Goal: Task Accomplishment & Management: Manage account settings

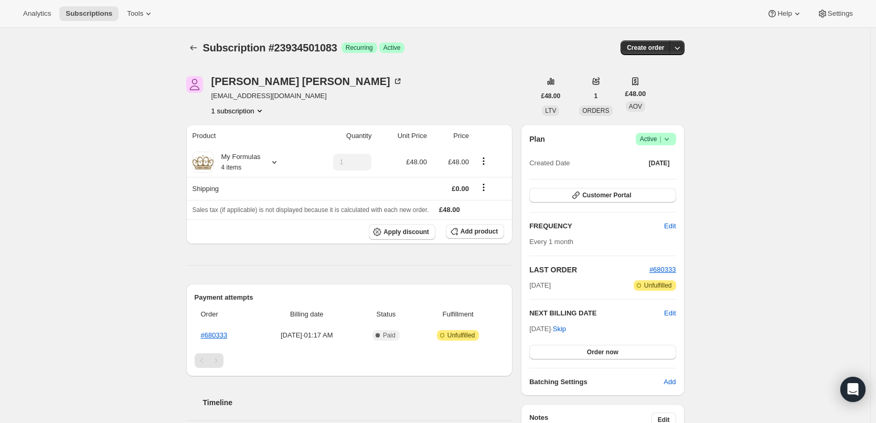
click at [781, 329] on div "Subscription #23934501083. This page is ready Subscription #23934501083 Success…" at bounding box center [435, 355] width 870 height 655
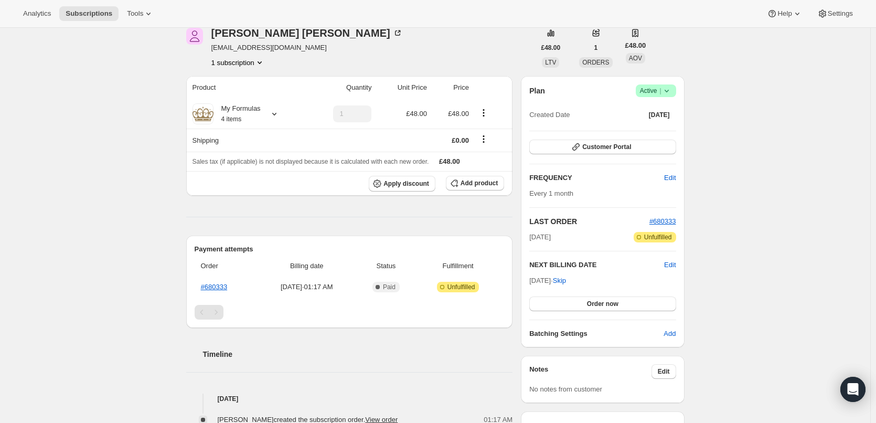
scroll to position [290, 0]
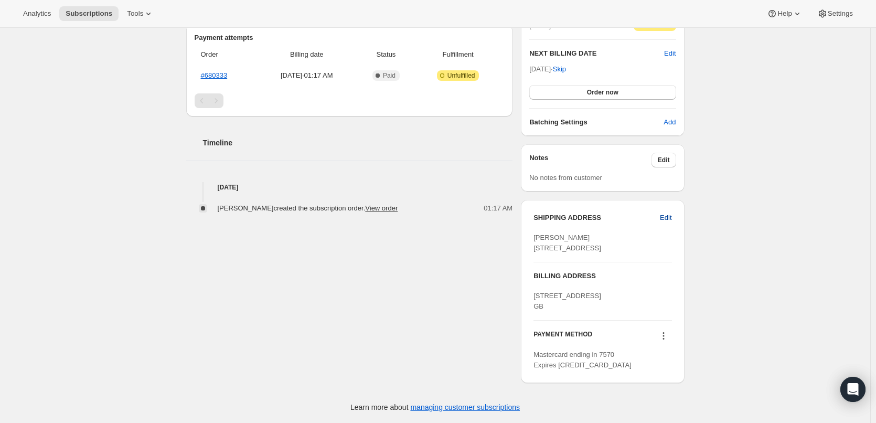
click at [675, 209] on button "Edit" at bounding box center [666, 217] width 24 height 17
select select "[GEOGRAPHIC_DATA]"
select select "NIR"
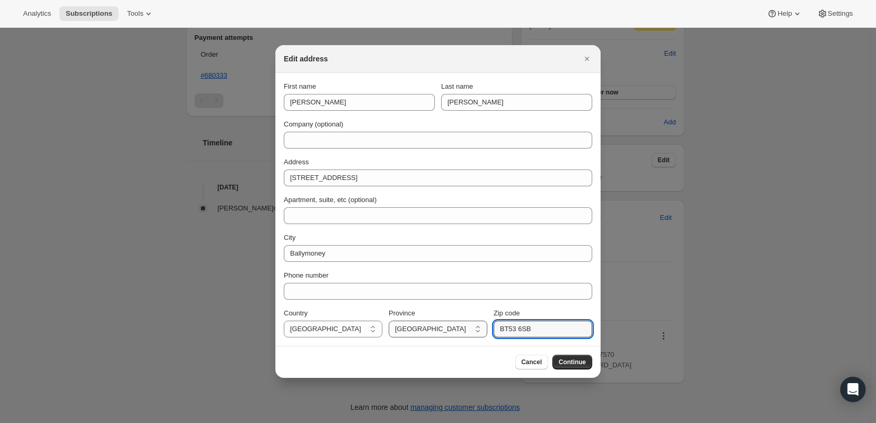
drag, startPoint x: 540, startPoint y: 328, endPoint x: 490, endPoint y: 312, distance: 52.4
click at [462, 329] on div "Country [GEOGRAPHIC_DATA] [GEOGRAPHIC_DATA] [GEOGRAPHIC_DATA] Province [DEMOGRA…" at bounding box center [438, 322] width 308 height 29
click at [524, 359] on button "Cancel" at bounding box center [531, 362] width 33 height 15
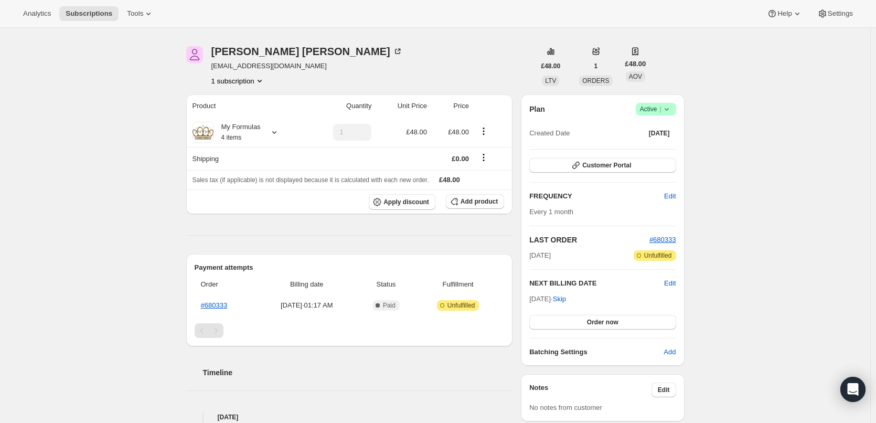
scroll to position [28, 0]
